Goal: Information Seeking & Learning: Learn about a topic

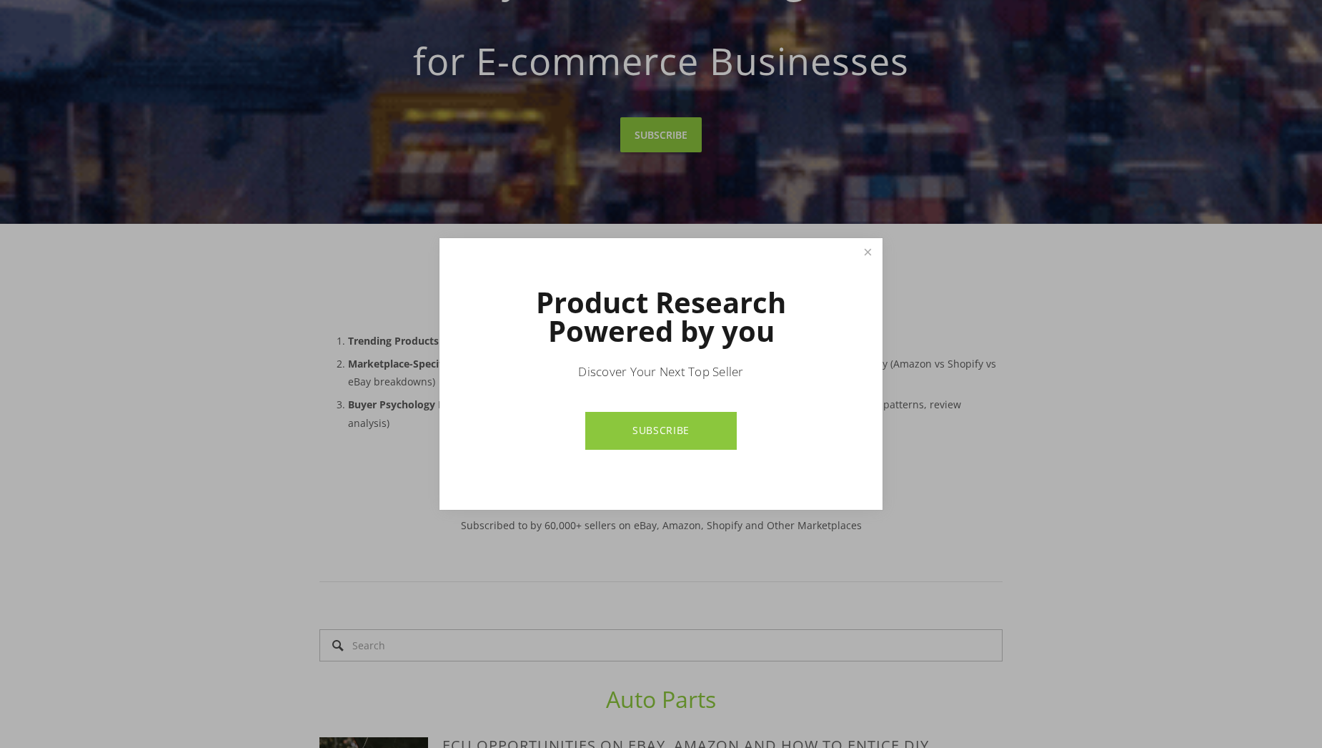
scroll to position [357, 0]
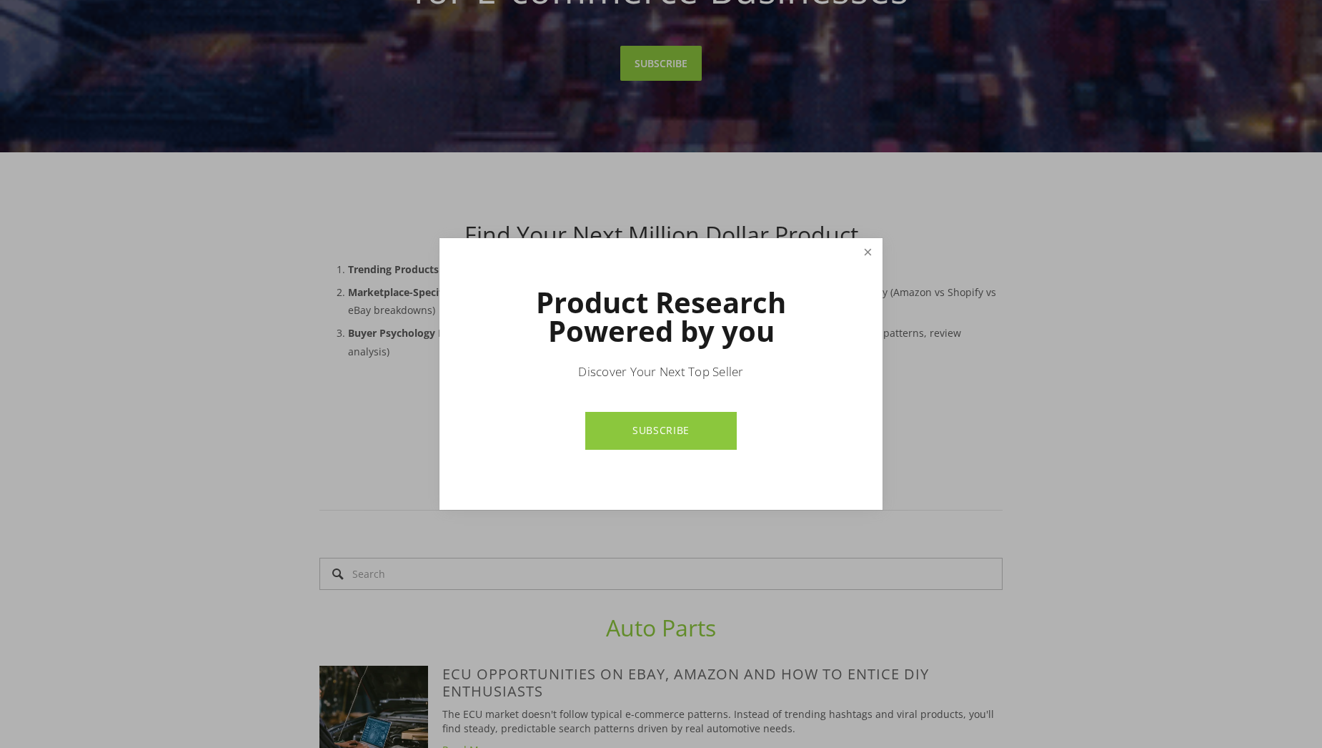
click at [873, 257] on link "Close" at bounding box center [867, 252] width 25 height 25
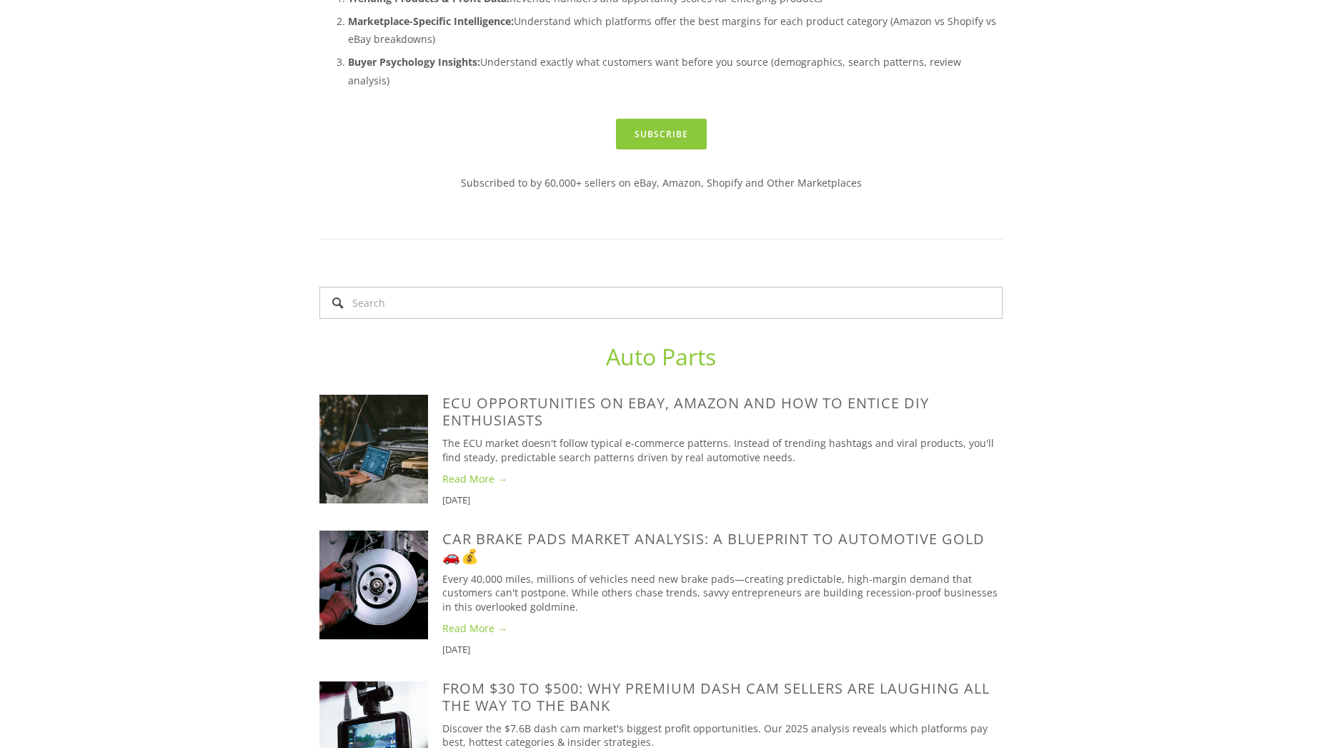
scroll to position [286, 0]
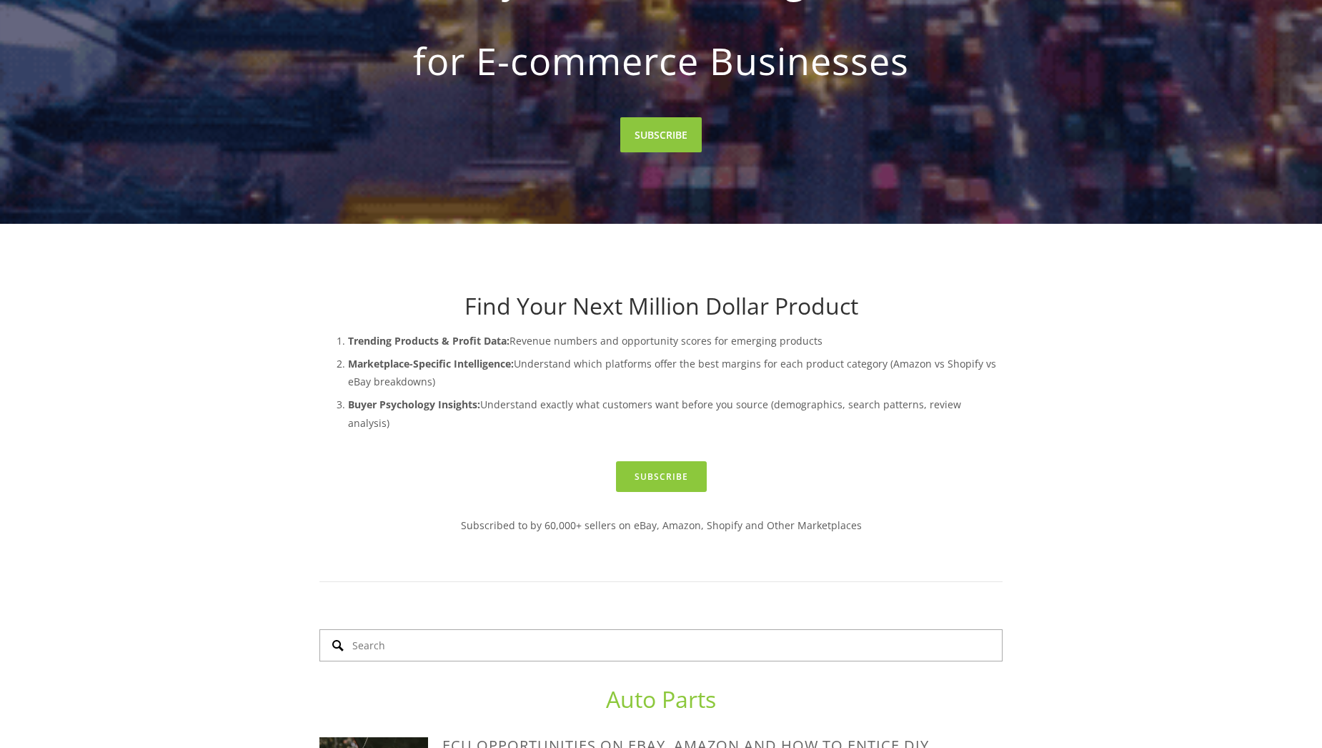
click at [635, 631] on input "Search" at bounding box center [660, 645] width 683 height 32
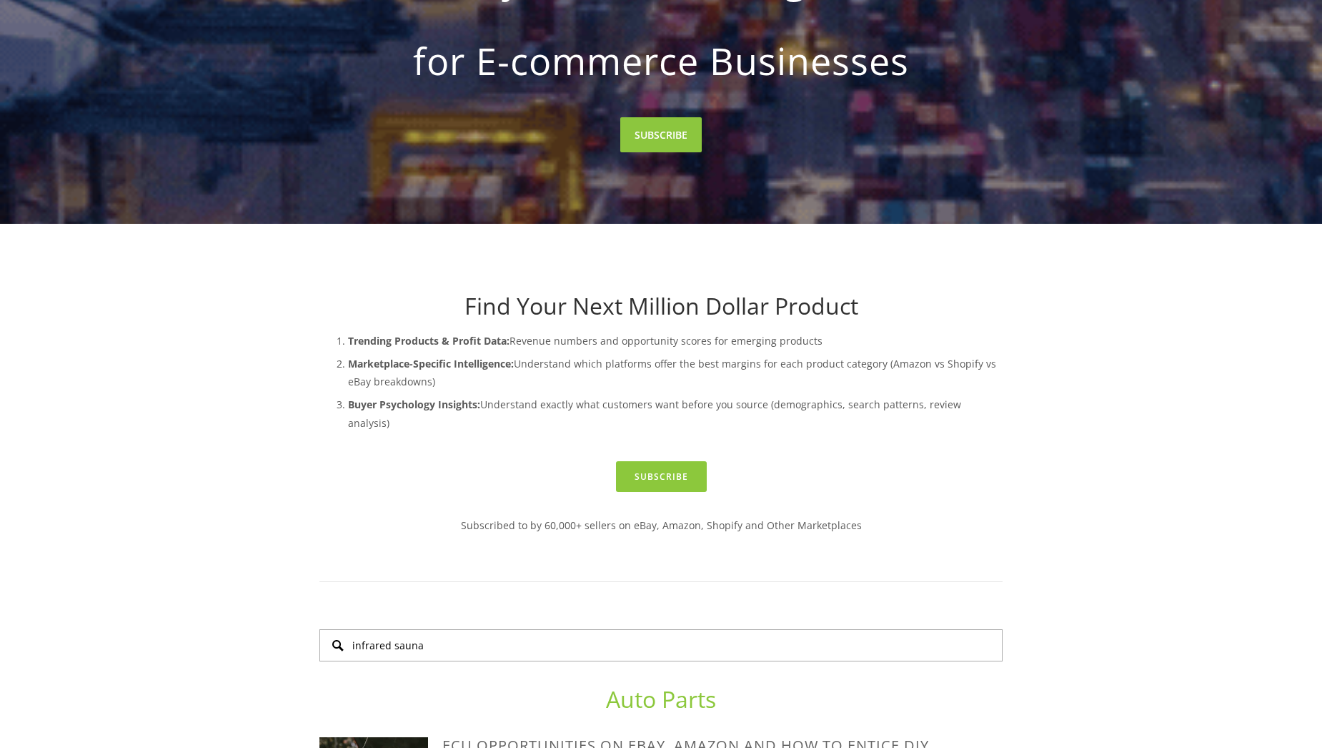
type input "infrared sauna"
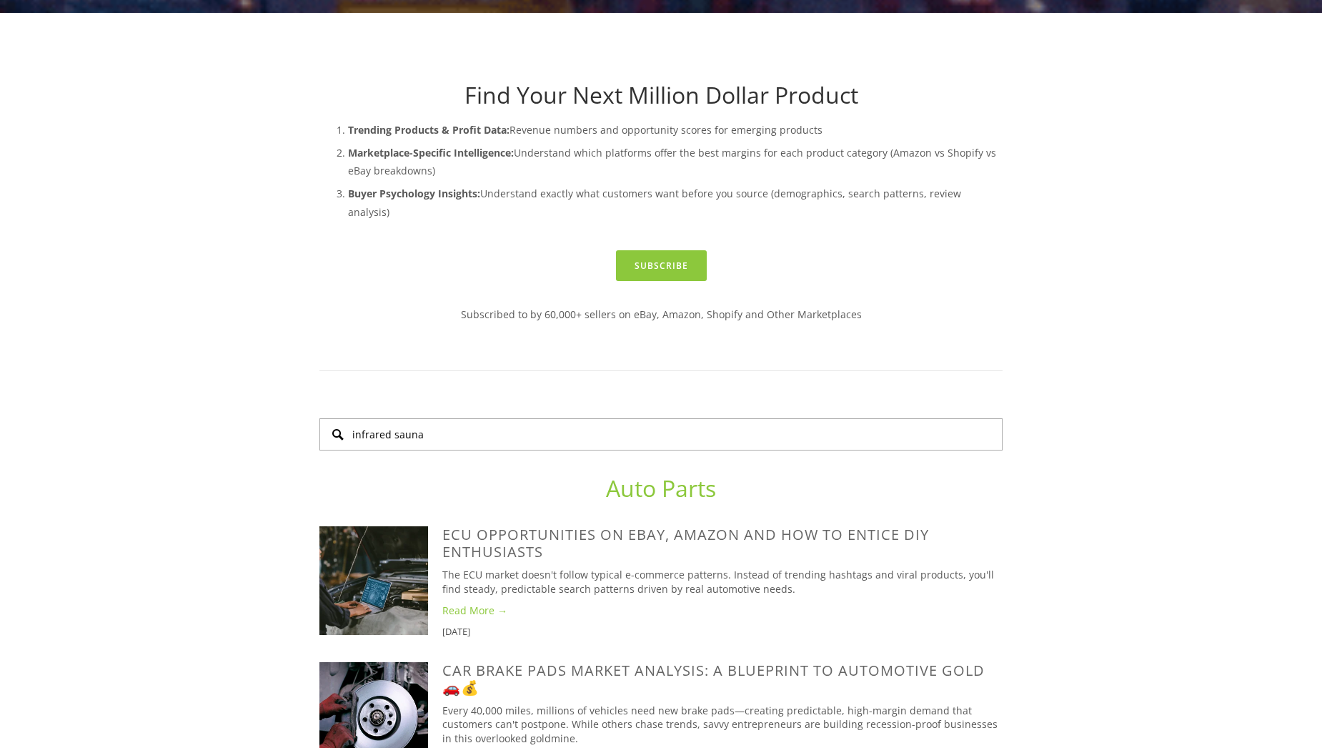
scroll to position [500, 0]
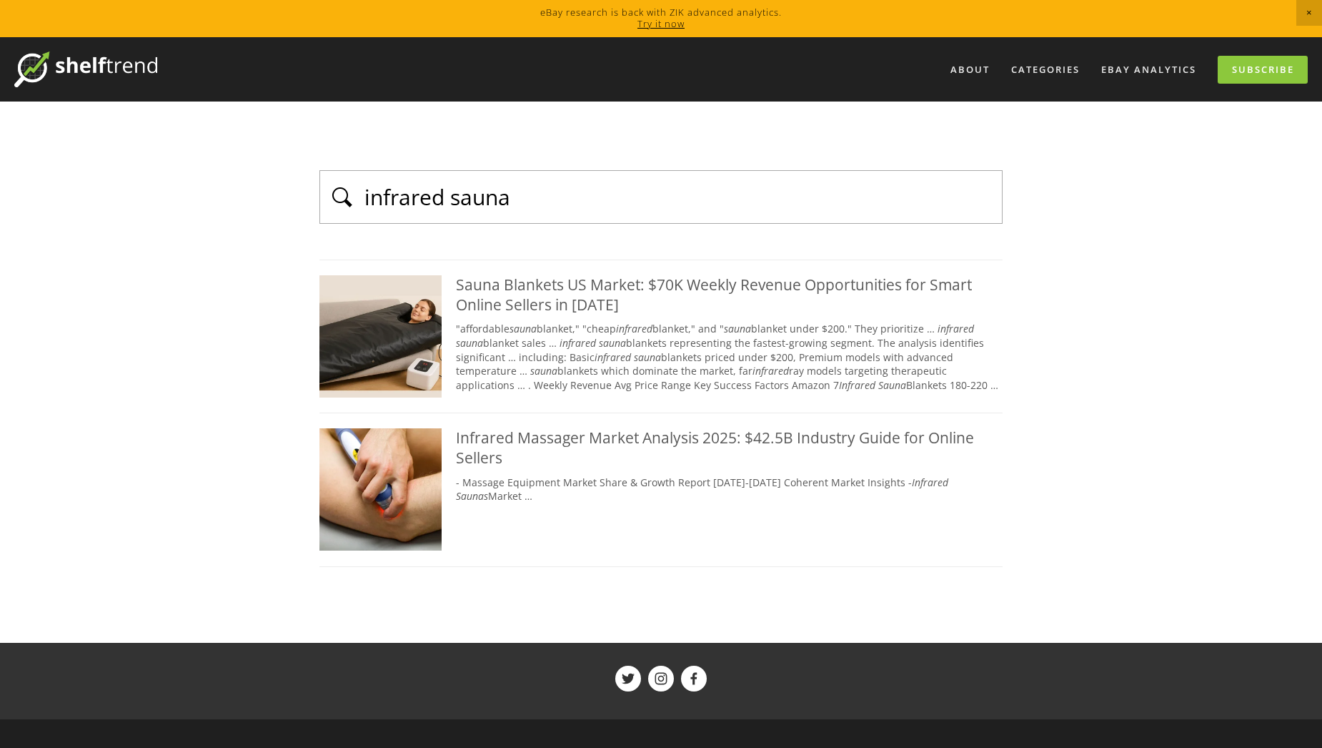
click at [510, 302] on div "Sauna Blankets US Market: $70K Weekly Revenue Opportunities for Smart Online Se…" at bounding box center [660, 294] width 683 height 39
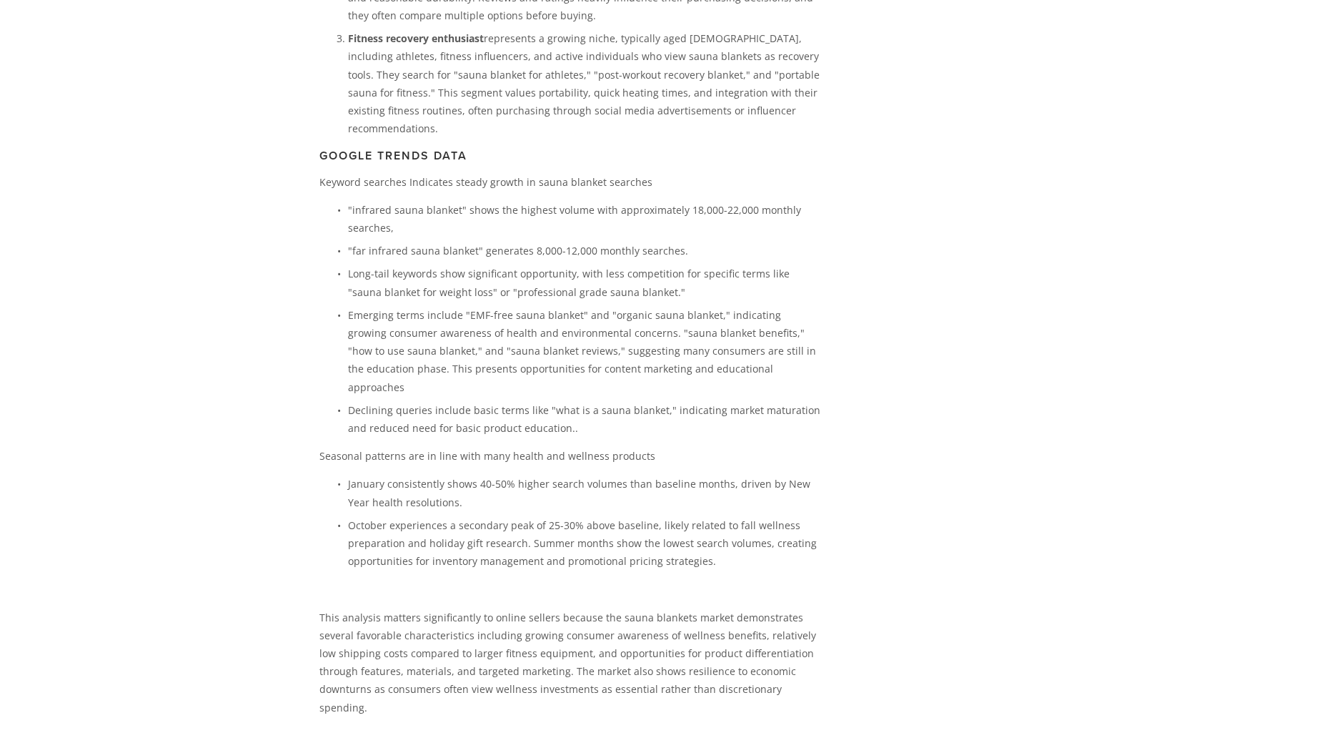
scroll to position [2215, 0]
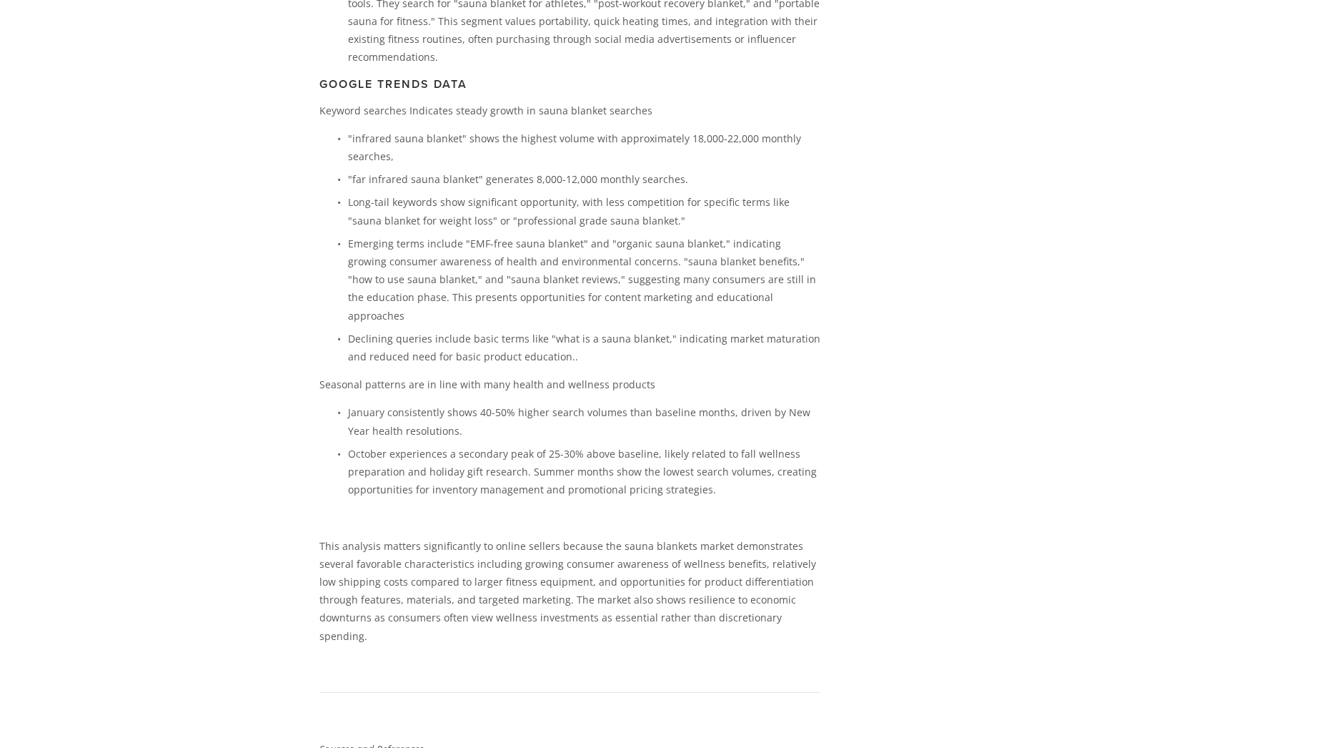
drag, startPoint x: 7, startPoint y: 299, endPoint x: 293, endPoint y: 304, distance: 285.9
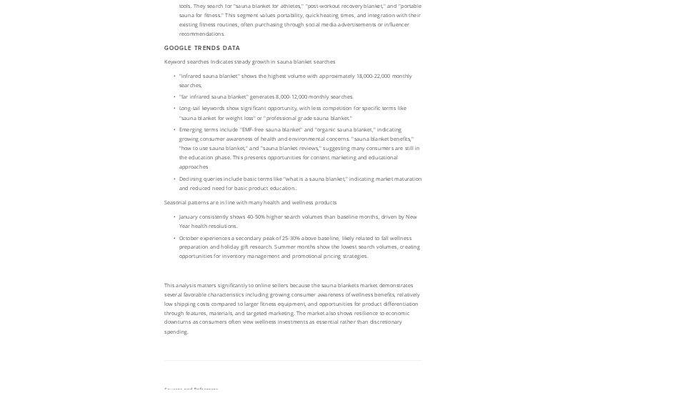
scroll to position [2441, 0]
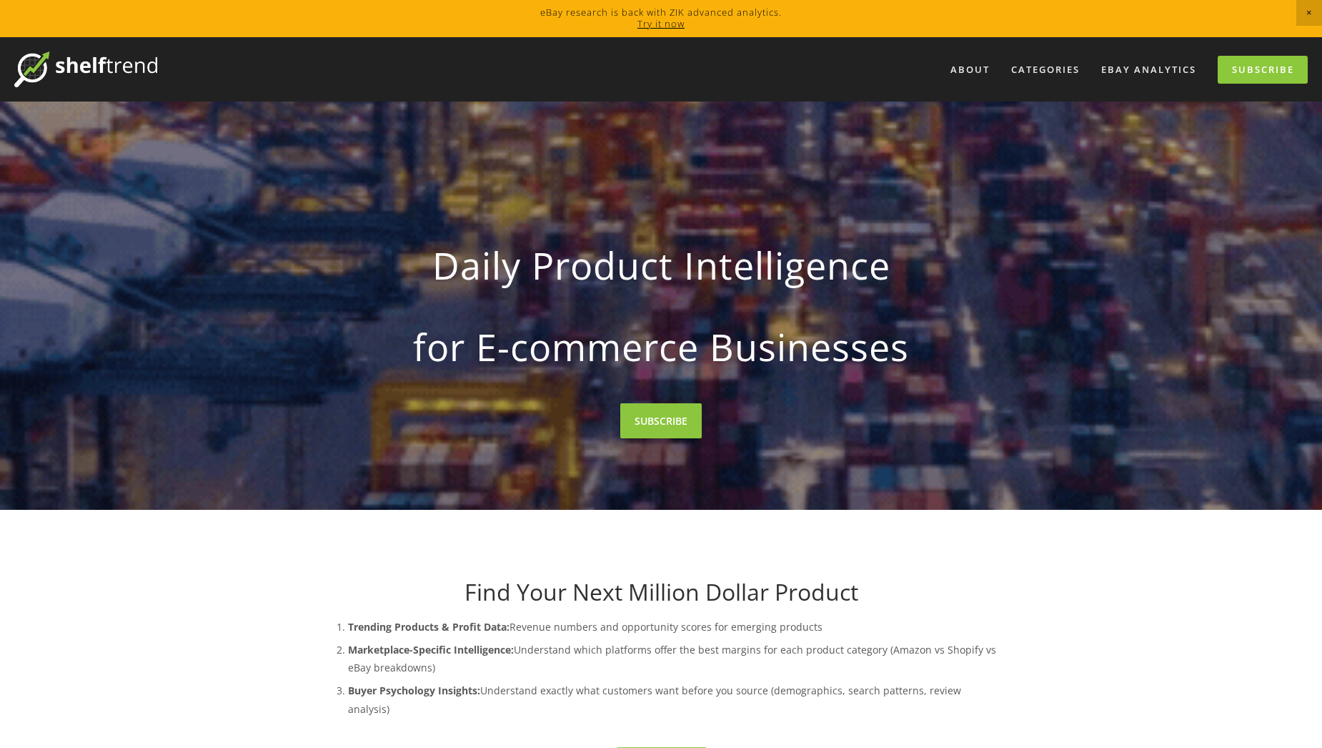
drag, startPoint x: 181, startPoint y: 1, endPoint x: 149, endPoint y: 648, distance: 648.2
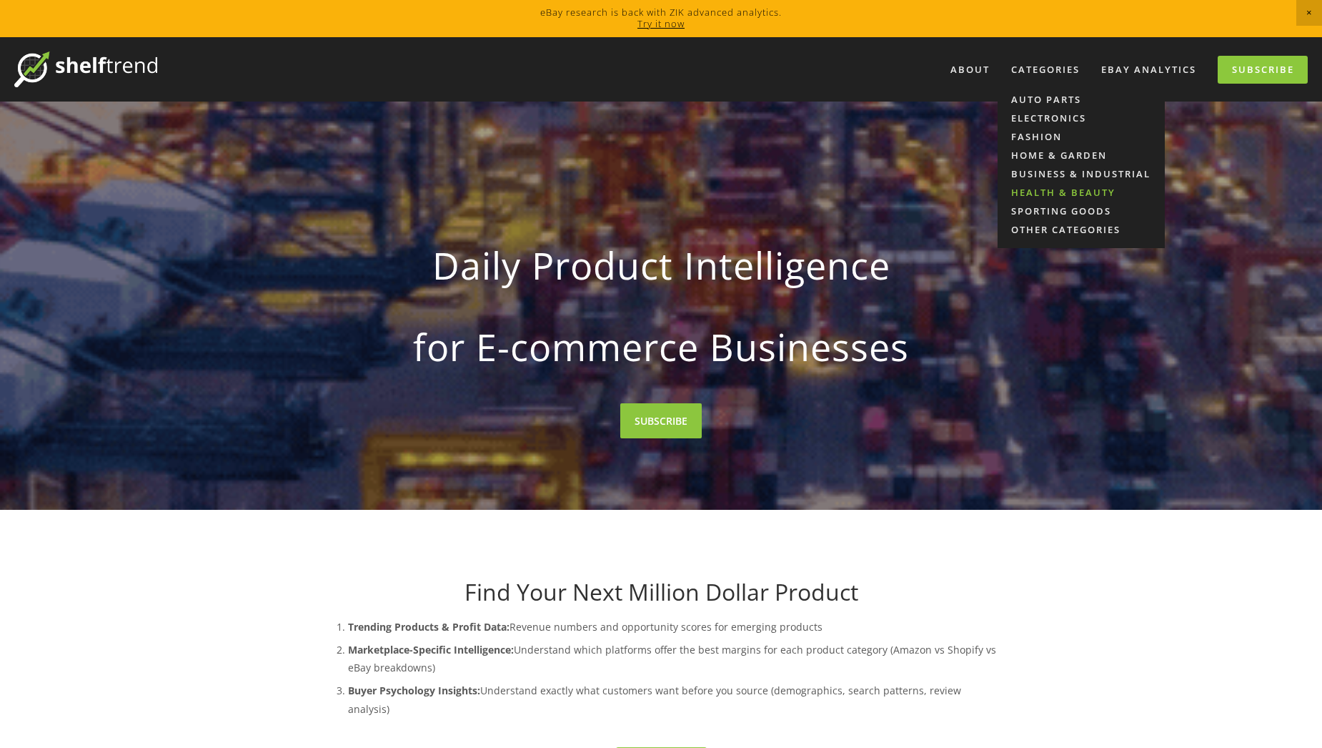
click at [1041, 190] on link "Health & Beauty" at bounding box center [1081, 192] width 167 height 19
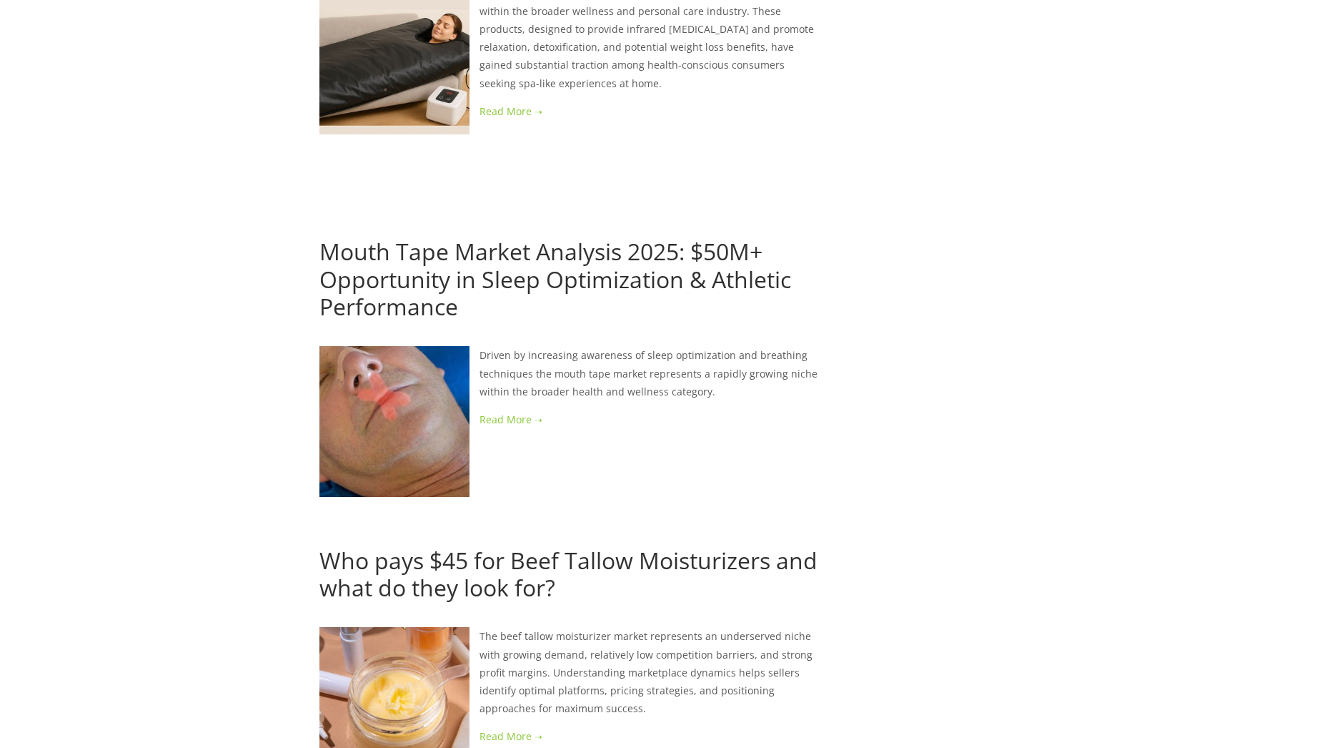
scroll to position [2001, 0]
